Goal: Information Seeking & Learning: Learn about a topic

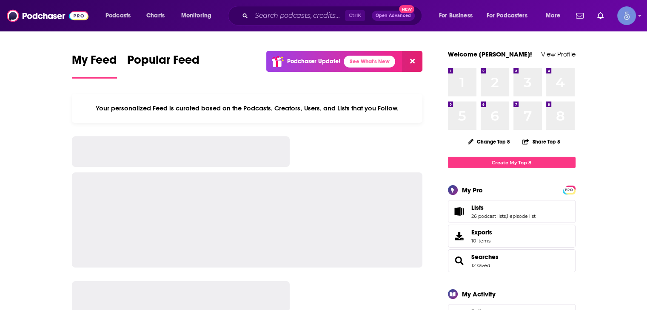
click at [269, 10] on input "Search podcasts, credits, & more..." at bounding box center [298, 16] width 94 height 14
click at [273, 11] on input "Search podcasts, credits, & more..." at bounding box center [298, 16] width 94 height 14
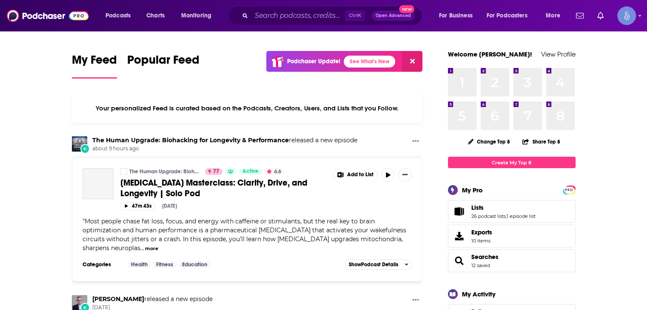
click at [276, 18] on input "Search podcasts, credits, & more..." at bounding box center [298, 16] width 94 height 14
click at [279, 19] on input "Search podcasts, credits, & more..." at bounding box center [298, 16] width 94 height 14
click at [279, 18] on input "Search podcasts, credits, & more..." at bounding box center [298, 16] width 94 height 14
click at [280, 17] on input "Search podcasts, credits, & more..." at bounding box center [298, 16] width 94 height 14
click at [288, 13] on input "Search podcasts, credits, & more..." at bounding box center [298, 16] width 94 height 14
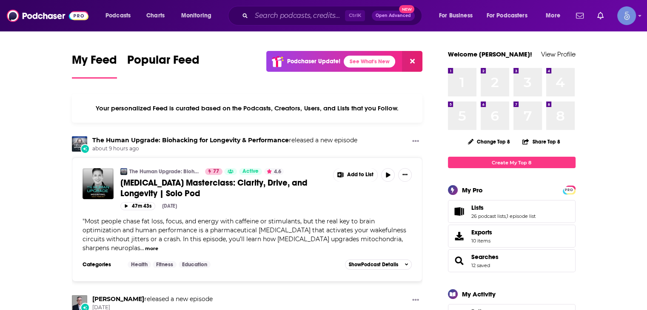
click at [290, 11] on input "Search podcasts, credits, & more..." at bounding box center [298, 16] width 94 height 14
click at [300, 11] on input "Search podcasts, credits, & more..." at bounding box center [298, 16] width 94 height 14
click at [421, 14] on div "Ctrl K Open Advanced New" at bounding box center [325, 16] width 194 height 20
click at [306, 15] on input "Search podcasts, credits, & more..." at bounding box center [298, 16] width 94 height 14
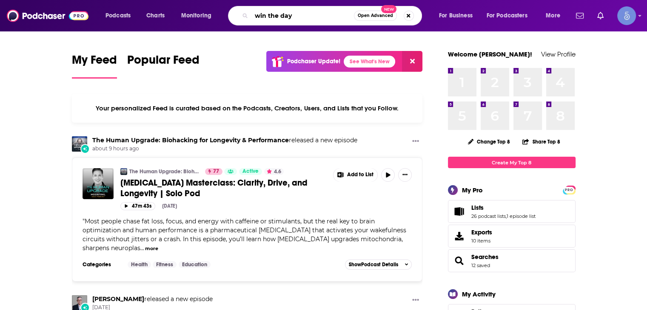
type input "win the day"
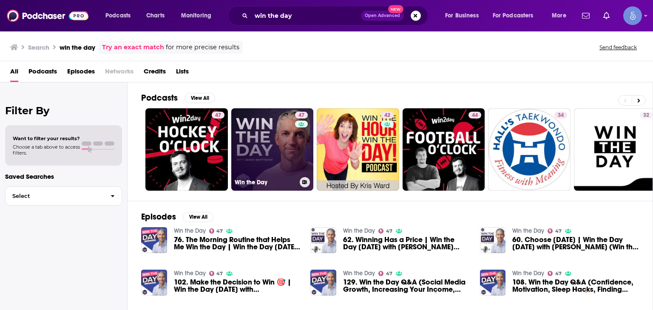
click at [281, 154] on link "47 Win the Day" at bounding box center [272, 149] width 83 height 83
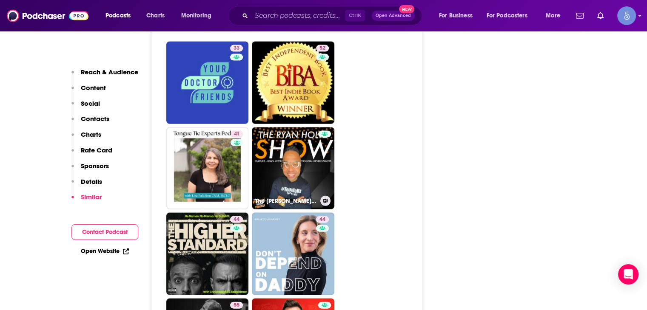
scroll to position [2127, 0]
